Goal: Find specific page/section: Find specific page/section

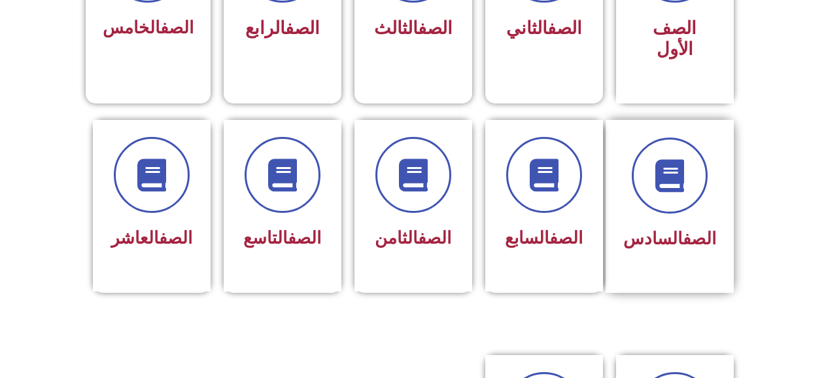
scroll to position [458, 0]
click at [692, 222] on div "الصف السادس" at bounding box center [670, 238] width 93 height 32
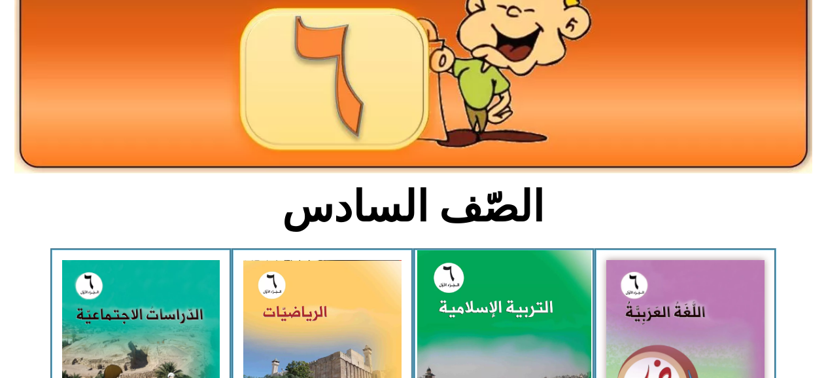
scroll to position [262, 0]
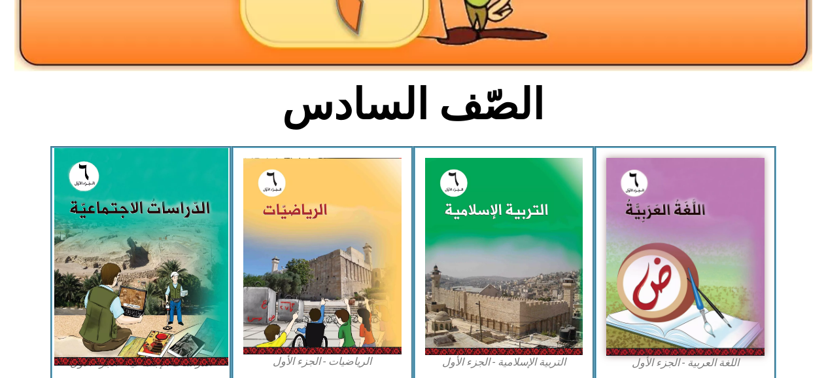
click at [154, 222] on img at bounding box center [141, 256] width 174 height 217
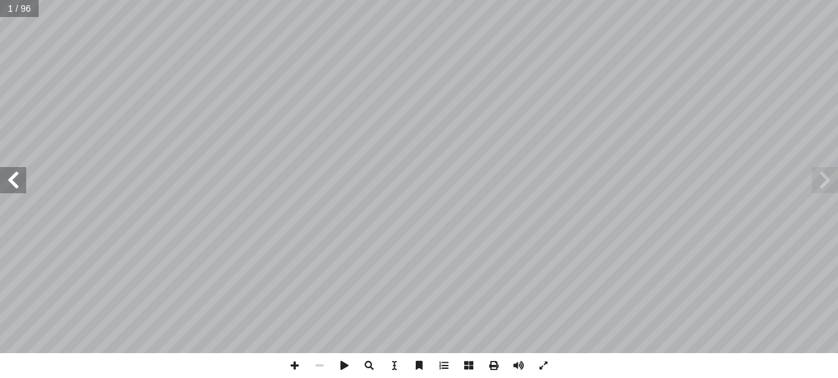
click at [14, 176] on span at bounding box center [13, 180] width 26 height 26
click at [14, 171] on span at bounding box center [13, 180] width 26 height 26
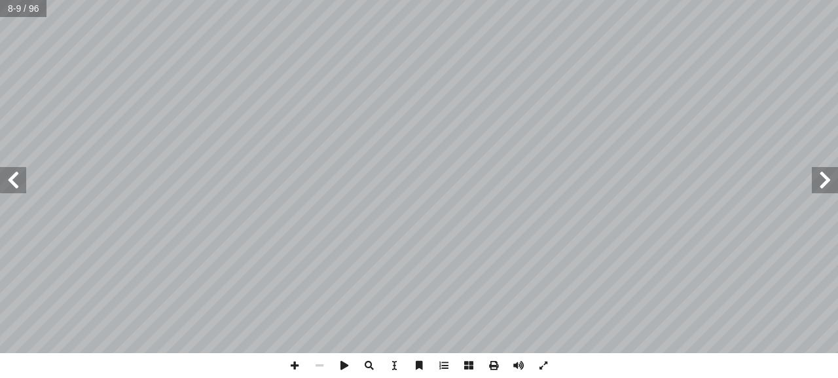
click at [16, 167] on span at bounding box center [13, 180] width 26 height 26
click at [7, 175] on span at bounding box center [13, 180] width 26 height 26
